Goal: Complete application form

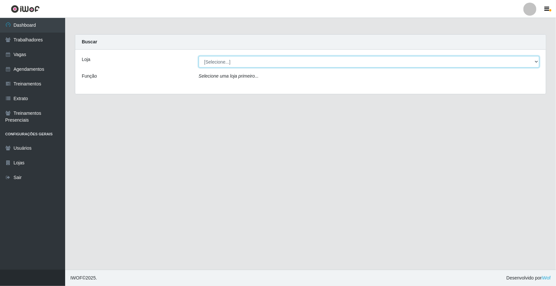
click at [237, 59] on select "[Selecione...] [GEOGRAPHIC_DATA]" at bounding box center [369, 61] width 341 height 11
click at [237, 61] on select "[Selecione...] [GEOGRAPHIC_DATA]" at bounding box center [369, 61] width 341 height 11
click at [235, 63] on select "[Selecione...] [GEOGRAPHIC_DATA]" at bounding box center [369, 61] width 341 height 11
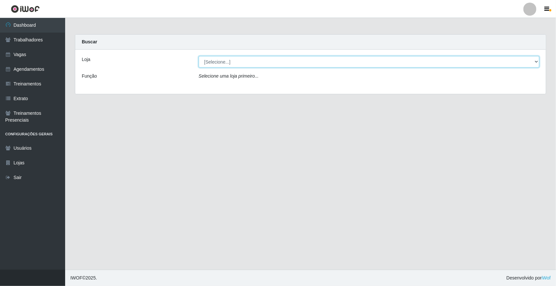
select select "65"
click at [199, 56] on select "[Selecione...] [GEOGRAPHIC_DATA]" at bounding box center [369, 61] width 341 height 11
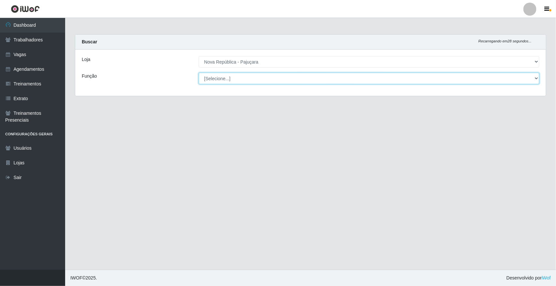
click at [233, 75] on select "[Selecione...] Balconista Operador de Caixa Repositor" at bounding box center [369, 78] width 341 height 11
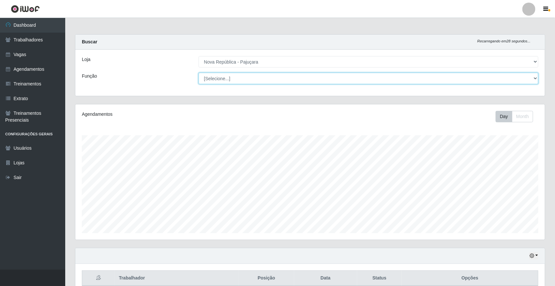
scroll to position [136, 469]
click at [230, 81] on select "[Selecione...] Balconista Operador de Caixa Repositor" at bounding box center [369, 78] width 340 height 11
click at [230, 77] on select "[Selecione...] Balconista Operador de Caixa Repositor" at bounding box center [369, 78] width 340 height 11
select select "22"
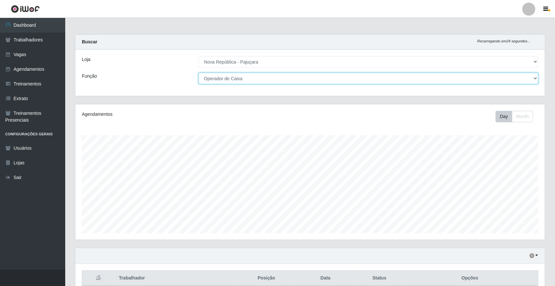
click at [199, 73] on select "[Selecione...] Balconista Operador de Caixa Repositor" at bounding box center [369, 78] width 340 height 11
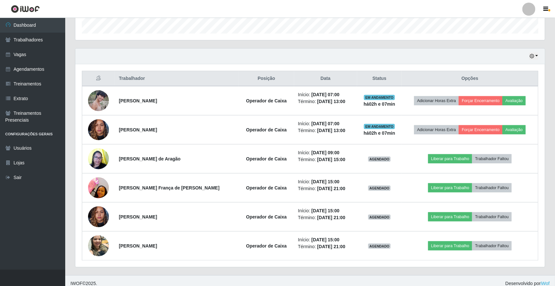
scroll to position [206, 0]
